Goal: Information Seeking & Learning: Learn about a topic

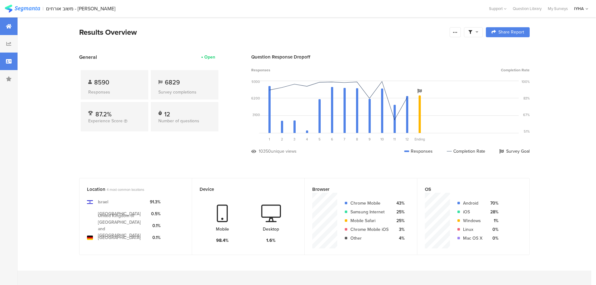
click at [14, 62] on div at bounding box center [9, 62] width 18 height 18
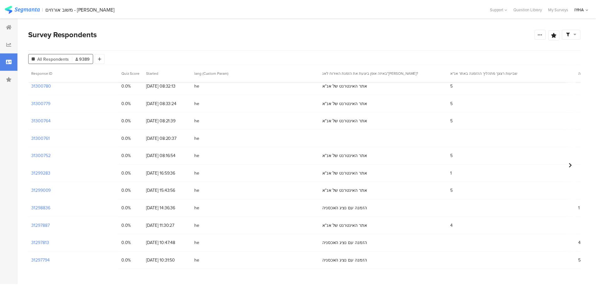
scroll to position [63, 0]
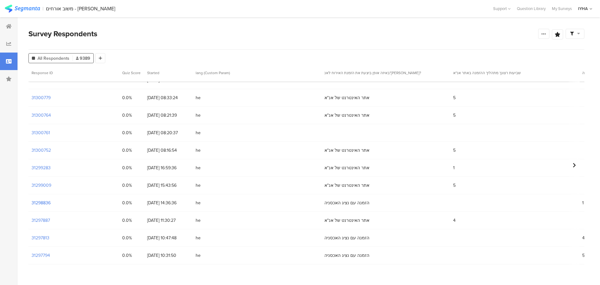
click at [43, 204] on section "31298836" at bounding box center [41, 203] width 19 height 7
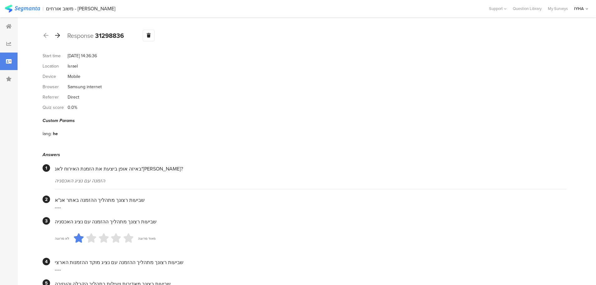
click at [57, 36] on icon at bounding box center [57, 36] width 5 height 6
click at [58, 36] on icon at bounding box center [57, 36] width 5 height 6
click at [60, 34] on icon at bounding box center [57, 36] width 5 height 6
click at [59, 37] on icon at bounding box center [57, 36] width 5 height 6
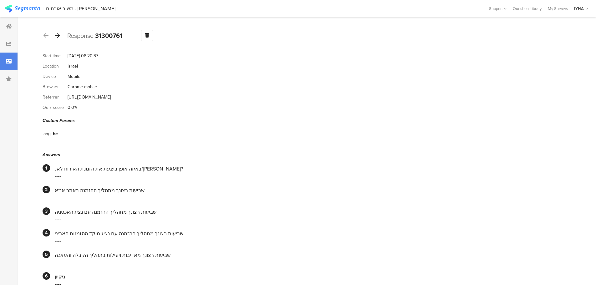
click at [55, 33] on icon at bounding box center [57, 36] width 5 height 6
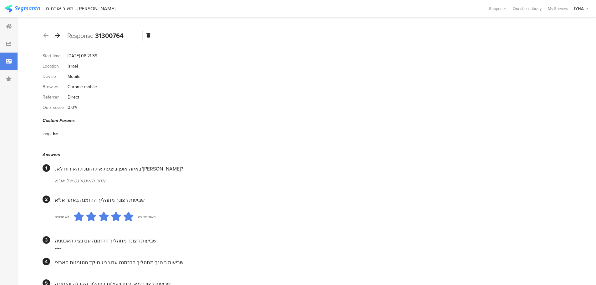
click at [59, 36] on icon at bounding box center [57, 36] width 5 height 6
click at [58, 34] on icon at bounding box center [57, 36] width 5 height 6
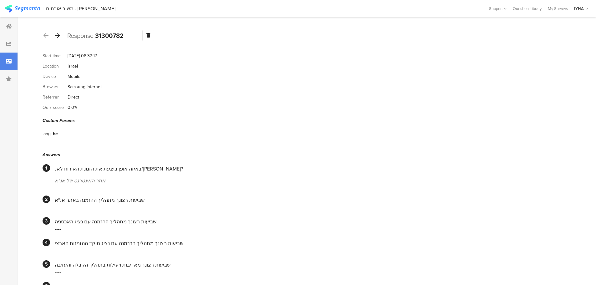
click at [57, 36] on icon at bounding box center [57, 36] width 5 height 6
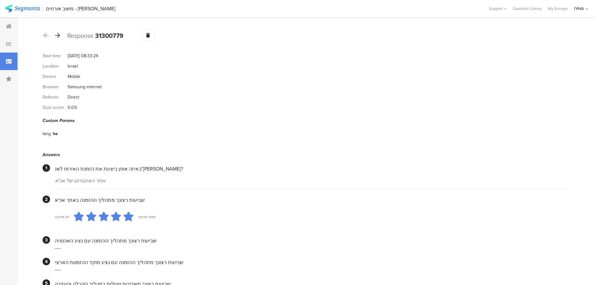
click at [58, 35] on icon at bounding box center [57, 36] width 5 height 6
click at [58, 36] on icon at bounding box center [57, 36] width 5 height 6
click at [58, 34] on icon at bounding box center [57, 36] width 5 height 6
click at [12, 28] on div at bounding box center [9, 27] width 18 height 18
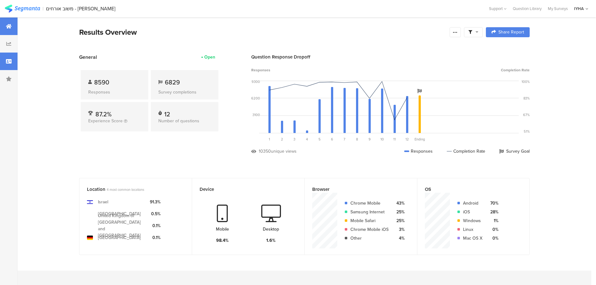
click at [16, 60] on div at bounding box center [9, 62] width 18 height 18
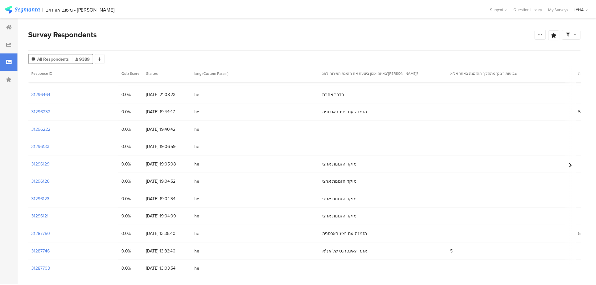
scroll to position [461, 0]
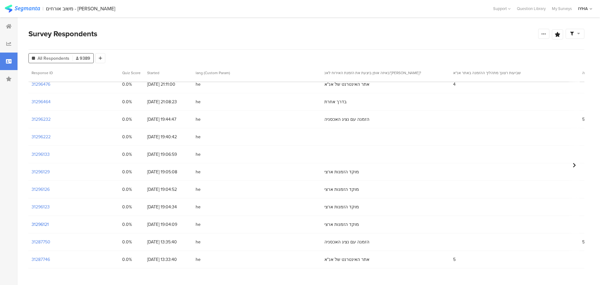
click at [46, 225] on section "31296121" at bounding box center [40, 224] width 17 height 7
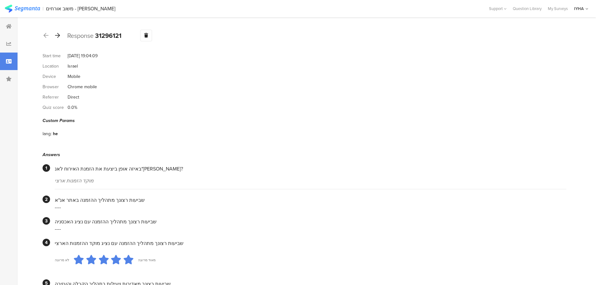
click at [59, 35] on icon at bounding box center [57, 36] width 5 height 6
click at [58, 35] on icon at bounding box center [57, 36] width 5 height 6
click at [59, 37] on icon at bounding box center [57, 36] width 5 height 6
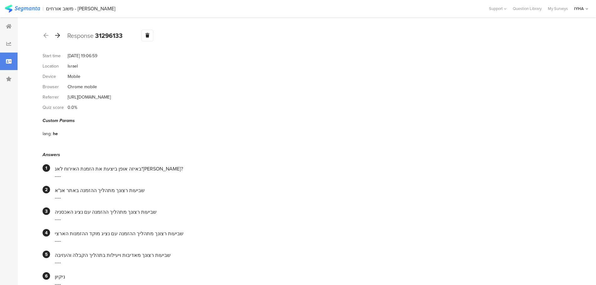
click at [58, 37] on icon at bounding box center [57, 36] width 5 height 6
click at [57, 34] on icon at bounding box center [57, 36] width 5 height 6
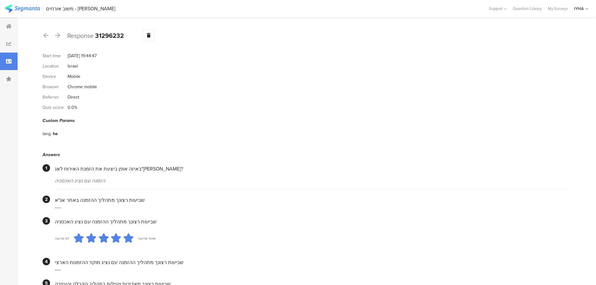
click at [58, 36] on icon at bounding box center [57, 36] width 5 height 6
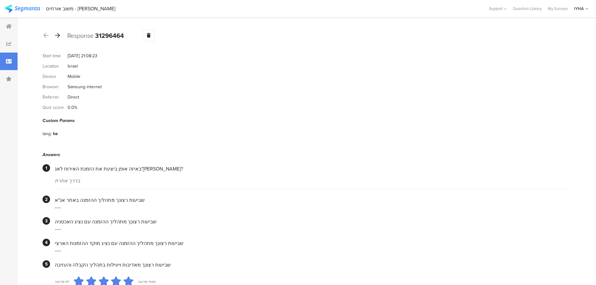
click at [58, 34] on icon at bounding box center [57, 36] width 5 height 6
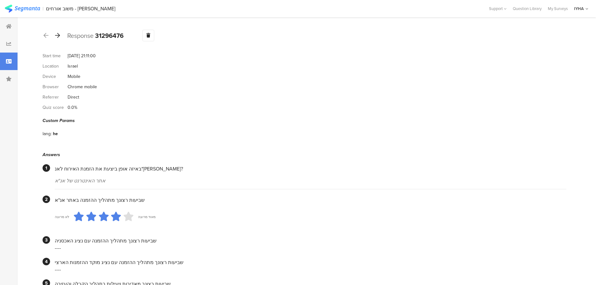
click at [61, 37] on div at bounding box center [57, 36] width 7 height 10
click at [60, 36] on div at bounding box center [57, 36] width 7 height 10
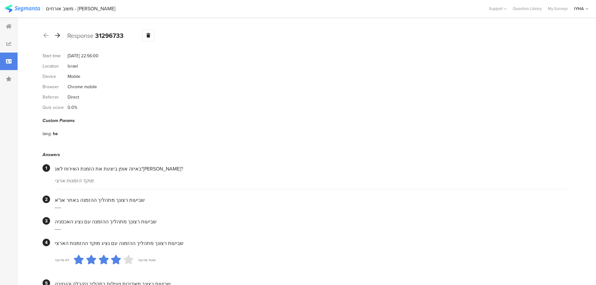
click at [60, 36] on icon at bounding box center [57, 36] width 5 height 6
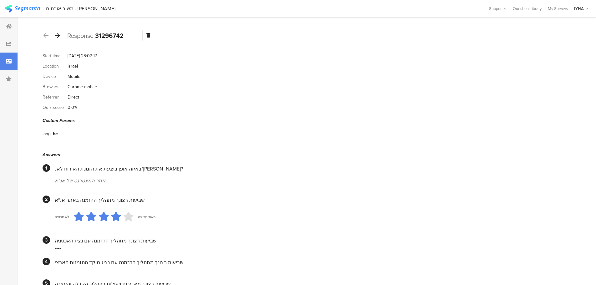
click at [60, 36] on icon at bounding box center [57, 36] width 5 height 6
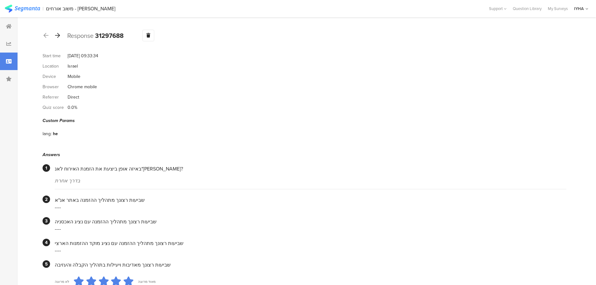
click at [59, 36] on icon at bounding box center [57, 36] width 5 height 6
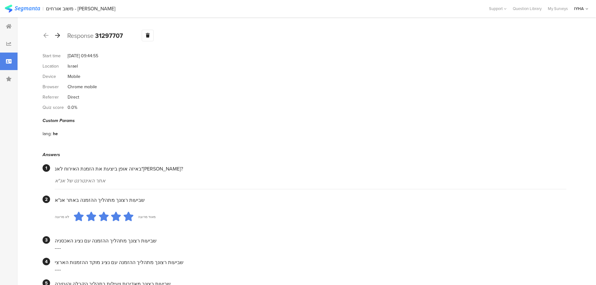
click at [59, 37] on icon at bounding box center [57, 36] width 5 height 6
click at [59, 35] on icon at bounding box center [57, 36] width 5 height 6
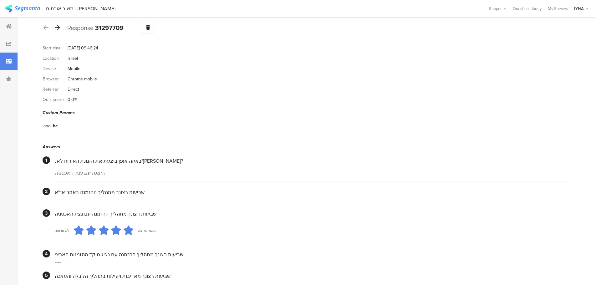
click at [58, 31] on div at bounding box center [57, 28] width 7 height 10
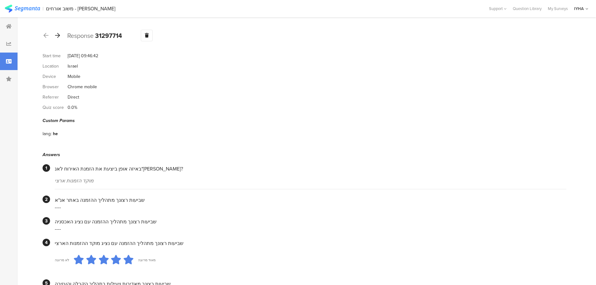
click at [60, 33] on div at bounding box center [57, 36] width 7 height 10
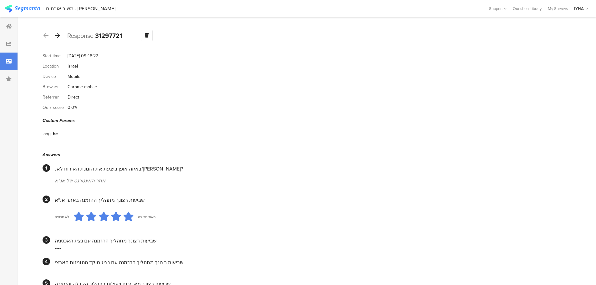
click at [59, 34] on icon at bounding box center [57, 36] width 5 height 6
click at [58, 34] on icon at bounding box center [57, 36] width 5 height 6
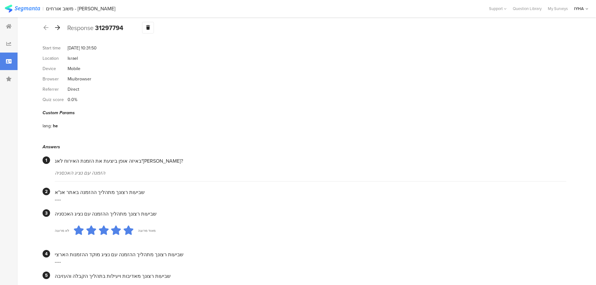
click at [58, 31] on div at bounding box center [57, 28] width 7 height 10
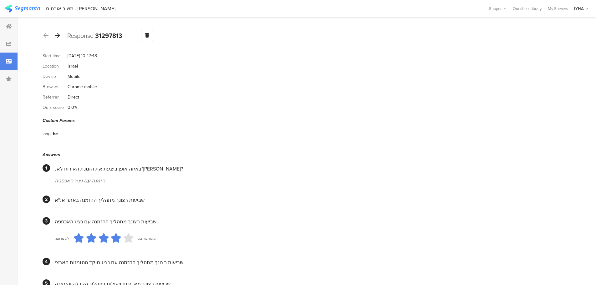
click at [60, 35] on icon at bounding box center [57, 36] width 5 height 6
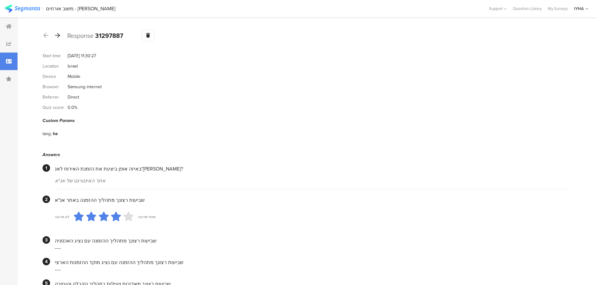
click at [59, 36] on icon at bounding box center [57, 36] width 5 height 6
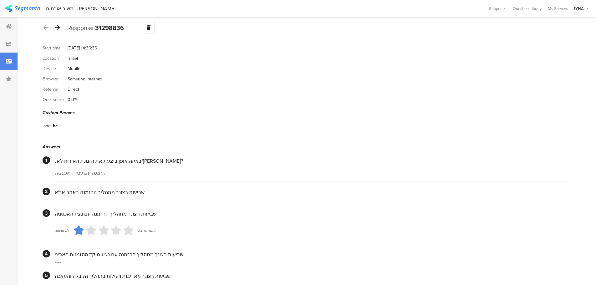
click at [58, 30] on icon at bounding box center [57, 28] width 5 height 6
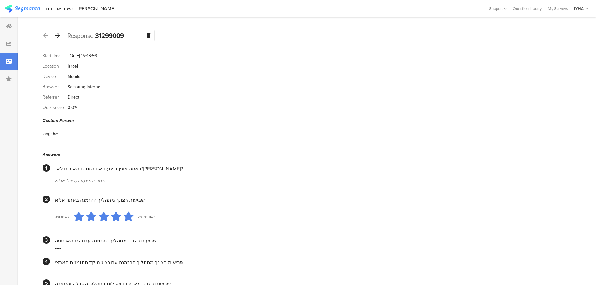
click at [58, 34] on icon at bounding box center [57, 36] width 5 height 6
click at [55, 35] on icon at bounding box center [57, 36] width 5 height 6
click at [58, 38] on div at bounding box center [57, 36] width 7 height 10
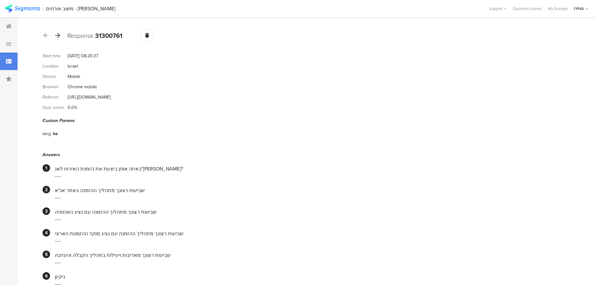
click at [59, 37] on icon at bounding box center [57, 36] width 5 height 6
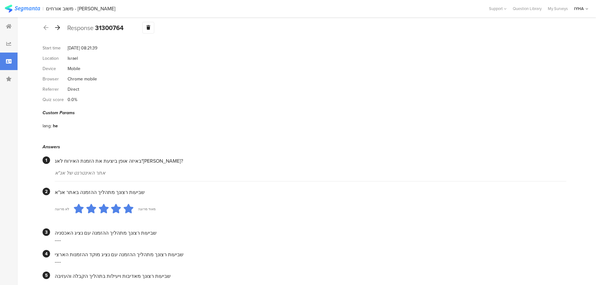
click at [58, 29] on icon at bounding box center [57, 28] width 5 height 6
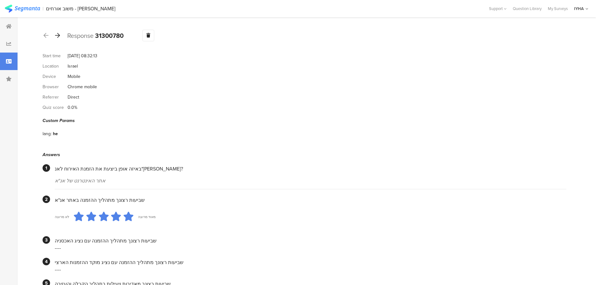
click at [60, 36] on div at bounding box center [57, 36] width 7 height 10
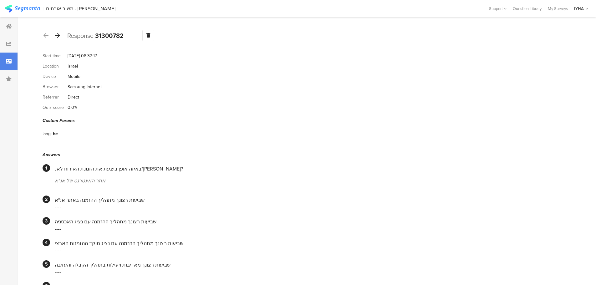
click at [61, 36] on div at bounding box center [57, 36] width 7 height 10
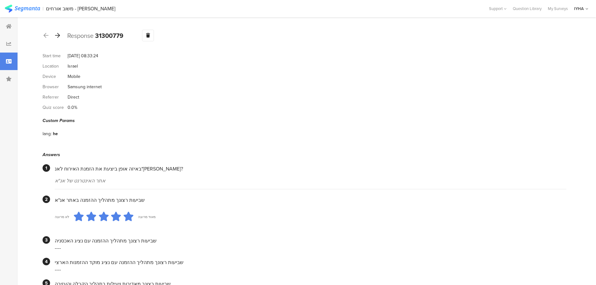
click at [58, 35] on icon at bounding box center [57, 36] width 5 height 6
click at [57, 33] on icon at bounding box center [57, 36] width 5 height 6
click at [47, 35] on icon at bounding box center [45, 36] width 5 height 6
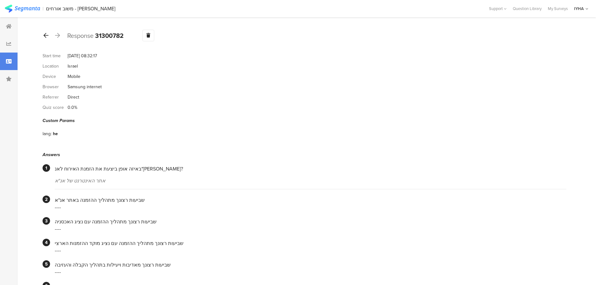
click at [47, 35] on icon at bounding box center [45, 36] width 5 height 6
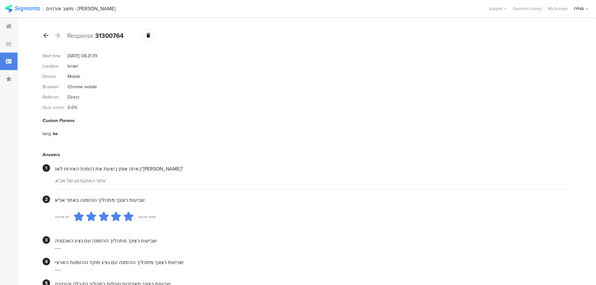
click at [47, 35] on icon at bounding box center [45, 36] width 5 height 6
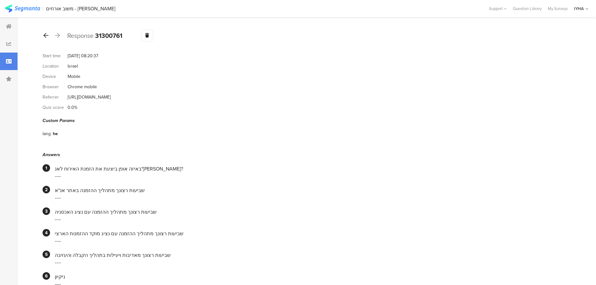
click at [47, 35] on icon at bounding box center [45, 36] width 5 height 6
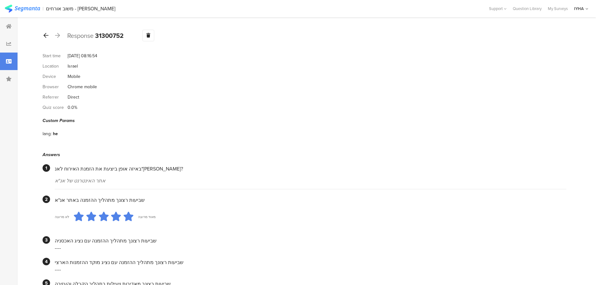
click at [47, 35] on icon at bounding box center [45, 36] width 5 height 6
click at [44, 36] on icon at bounding box center [45, 36] width 5 height 6
click at [56, 35] on icon at bounding box center [57, 36] width 5 height 6
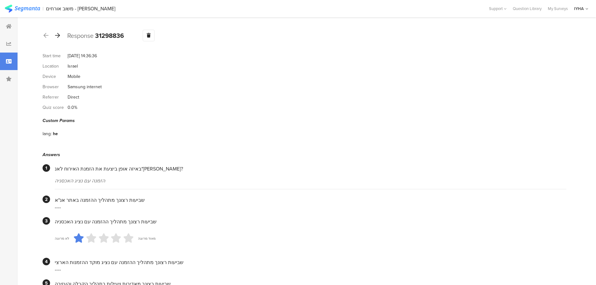
click at [57, 33] on icon at bounding box center [57, 36] width 5 height 6
click at [60, 34] on icon at bounding box center [57, 36] width 5 height 6
click at [57, 34] on icon at bounding box center [57, 36] width 5 height 6
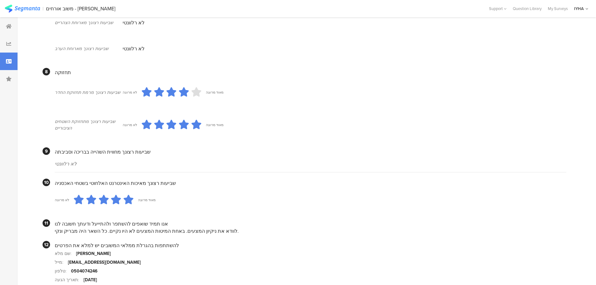
scroll to position [511, 0]
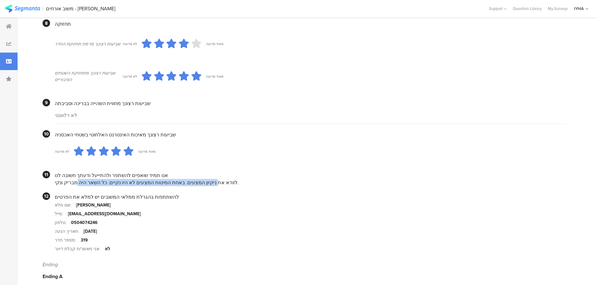
drag, startPoint x: 216, startPoint y: 175, endPoint x: 85, endPoint y: 173, distance: 131.0
click at [85, 179] on div "לוודא את ניקיון המצעים. באחת המיטות המצעים לא היו נקיים. כל השאר היה מבריק ונקי." at bounding box center [310, 182] width 511 height 7
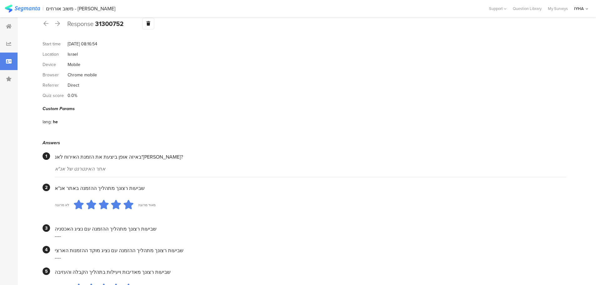
scroll to position [0, 0]
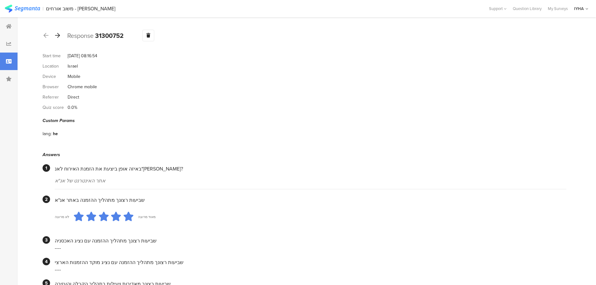
click at [60, 34] on div at bounding box center [57, 36] width 7 height 10
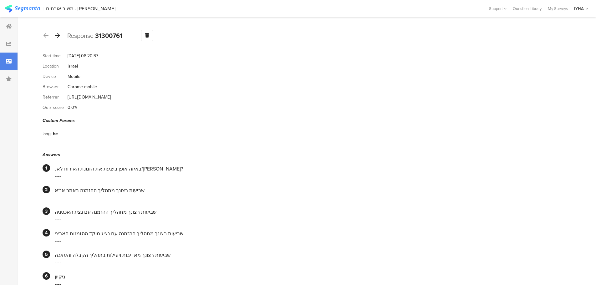
click at [55, 34] on icon at bounding box center [57, 36] width 5 height 6
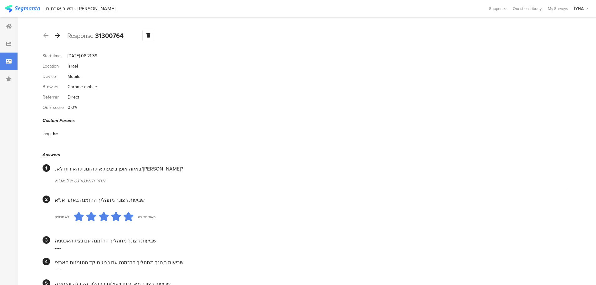
click at [58, 33] on icon at bounding box center [57, 36] width 5 height 6
click at [57, 36] on icon at bounding box center [57, 36] width 5 height 6
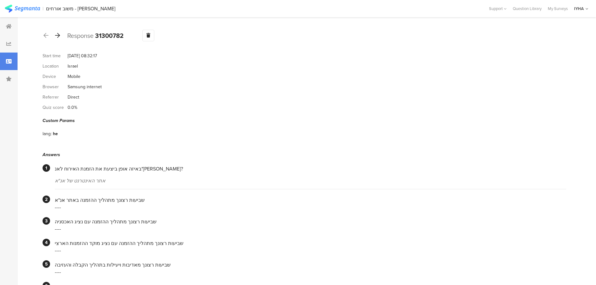
click at [58, 35] on icon at bounding box center [57, 36] width 5 height 6
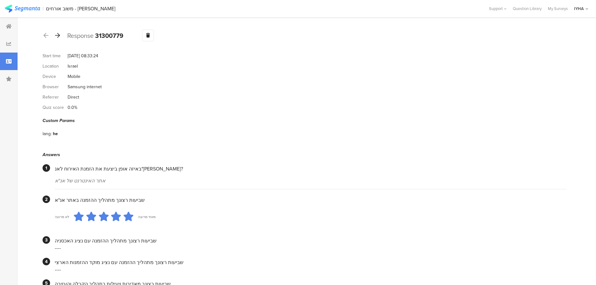
click at [58, 34] on icon at bounding box center [57, 36] width 5 height 6
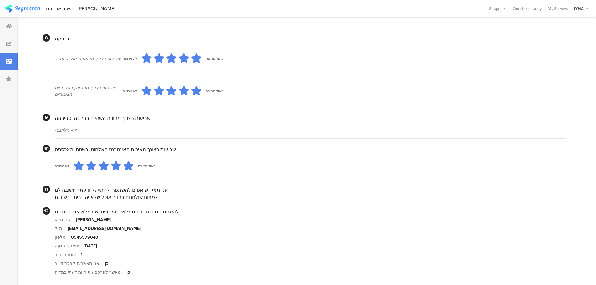
scroll to position [500, 0]
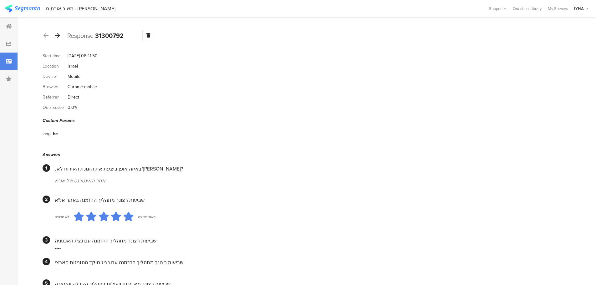
click at [60, 35] on div at bounding box center [57, 36] width 7 height 10
click at [59, 35] on icon at bounding box center [57, 36] width 5 height 6
